Goal: Task Accomplishment & Management: Manage account settings

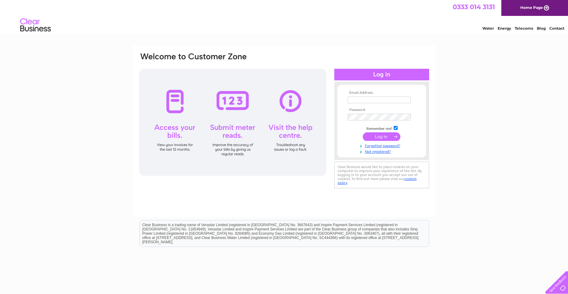
type input "david.henderson@vpz.co.uk"
click at [380, 136] on input "submit" at bounding box center [382, 137] width 38 height 9
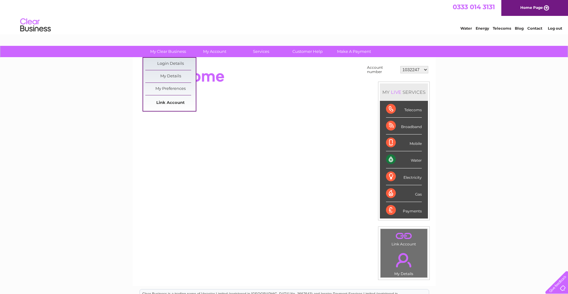
click at [169, 108] on link "Link Account" at bounding box center [170, 103] width 50 height 12
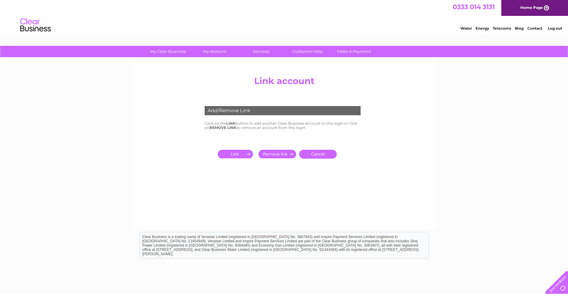
click at [241, 155] on input "submit" at bounding box center [237, 154] width 38 height 9
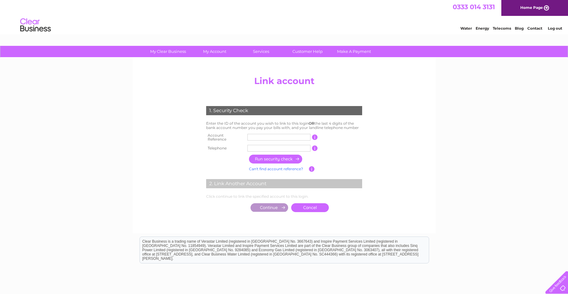
click at [266, 137] on input "text" at bounding box center [279, 137] width 63 height 7
drag, startPoint x: 265, startPoint y: 137, endPoint x: 256, endPoint y: 136, distance: 9.3
click at [265, 137] on input "text" at bounding box center [279, 137] width 63 height 7
click at [256, 138] on input "text" at bounding box center [279, 137] width 63 height 7
type input "30318290"
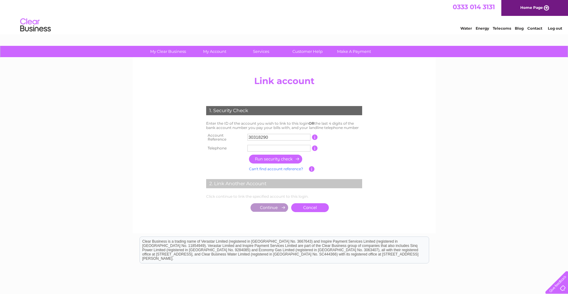
click at [258, 148] on input "text" at bounding box center [279, 148] width 63 height 7
type input "07915642519"
click at [272, 155] on input "button" at bounding box center [276, 159] width 54 height 9
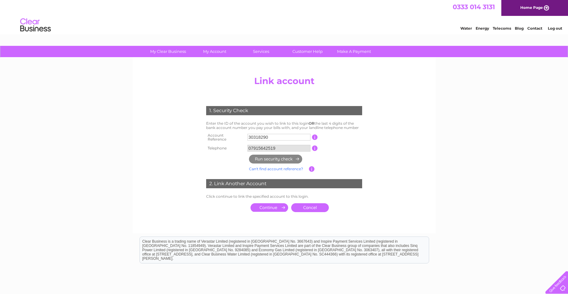
click at [271, 207] on input "submit" at bounding box center [270, 208] width 38 height 9
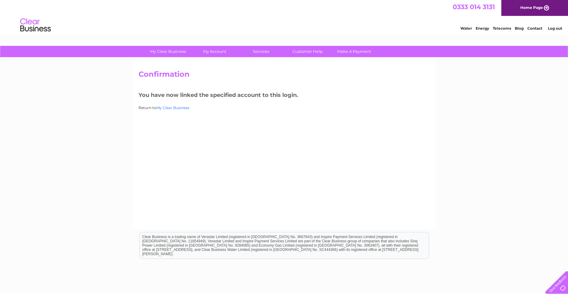
click at [178, 108] on link "My Clear Business" at bounding box center [172, 108] width 33 height 5
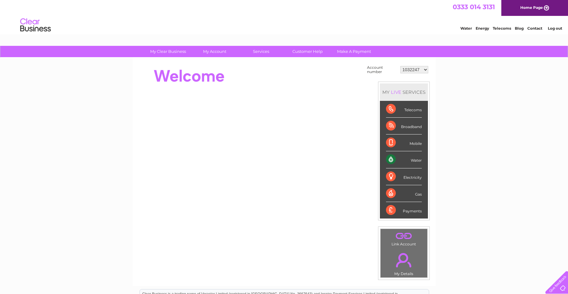
click at [426, 71] on select "1032247 30270090 30318290" at bounding box center [415, 69] width 28 height 7
